Goal: Navigation & Orientation: Find specific page/section

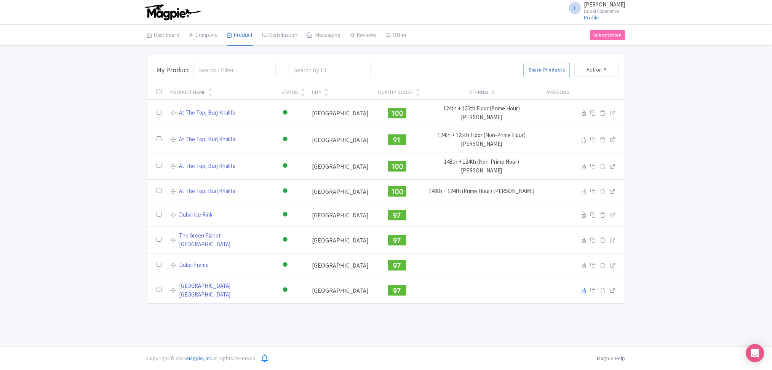
click at [183, 31] on li "Dashboard" at bounding box center [163, 35] width 42 height 21
click at [172, 37] on link "Dashboard" at bounding box center [163, 35] width 33 height 21
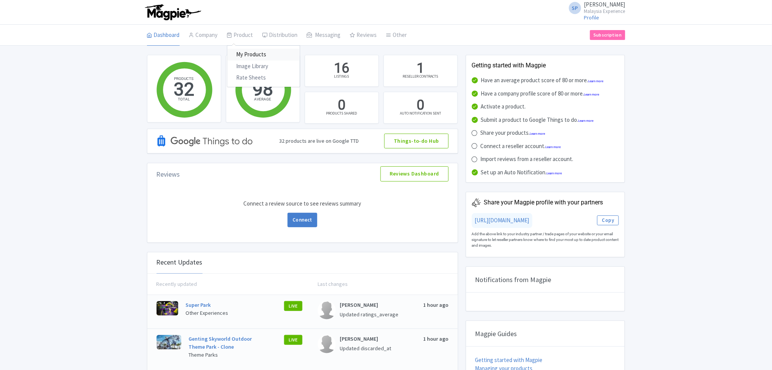
click at [250, 49] on link "My Products" at bounding box center [263, 55] width 72 height 12
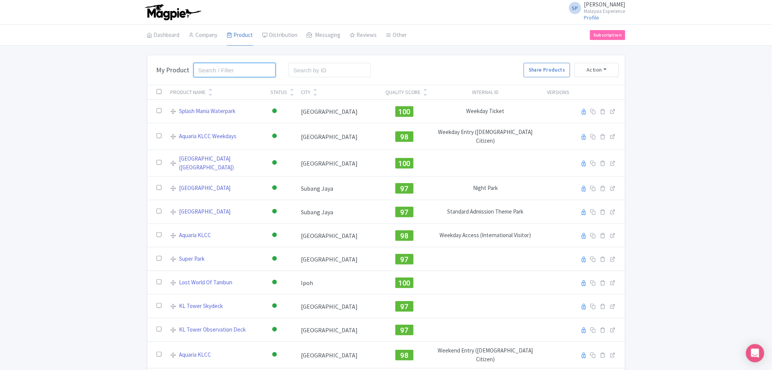
click at [221, 74] on input "search" at bounding box center [234, 70] width 83 height 14
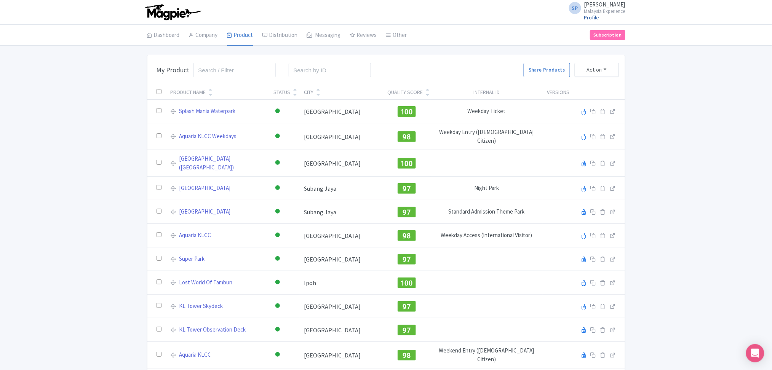
click at [584, 14] on link "Profile" at bounding box center [591, 17] width 15 height 7
click at [593, 5] on span "SOORIA PRAKASH SUNDER" at bounding box center [604, 4] width 41 height 7
click at [570, 59] on link "Sign out" at bounding box center [588, 60] width 72 height 12
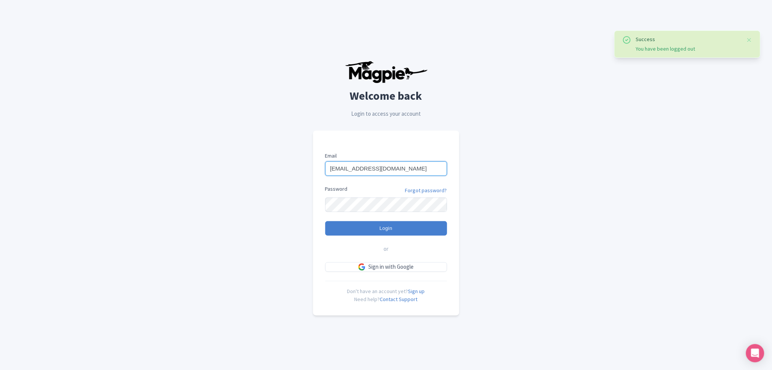
click at [422, 173] on input "support@malaysia-experience.com" at bounding box center [386, 168] width 122 height 14
type input "imshanmohamed@gmail.com"
click at [365, 228] on input "Login" at bounding box center [386, 228] width 122 height 14
type input "Logging in..."
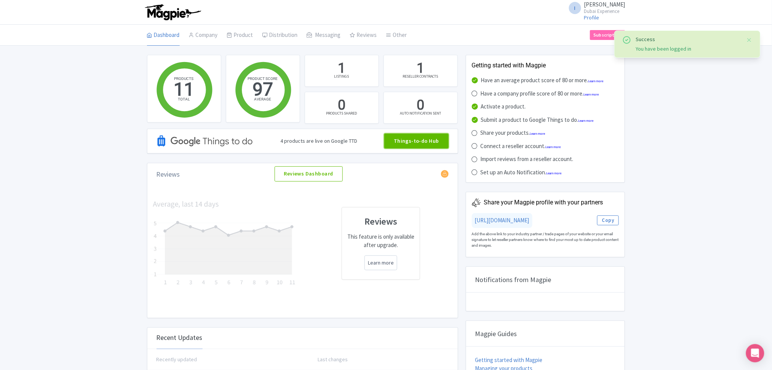
click at [441, 147] on link "Things-to-do Hub" at bounding box center [416, 141] width 64 height 15
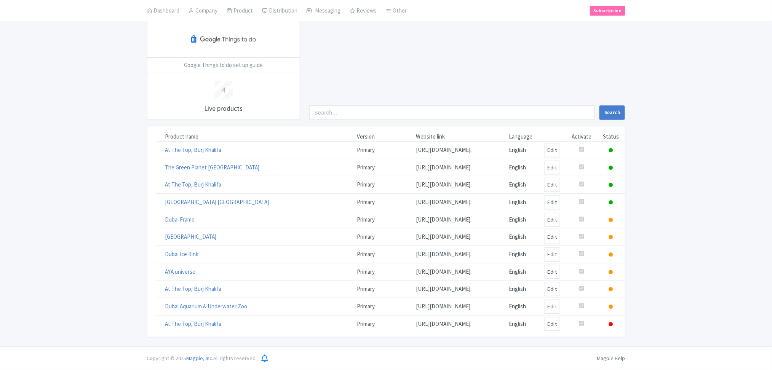
scroll to position [123, 0]
